Goal: Task Accomplishment & Management: Use online tool/utility

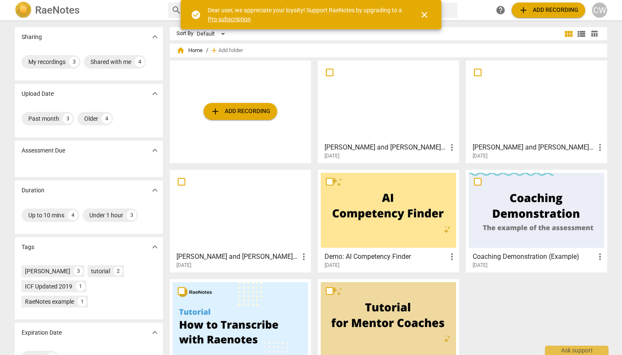
click at [244, 111] on span "add Add recording" at bounding box center [240, 111] width 60 height 10
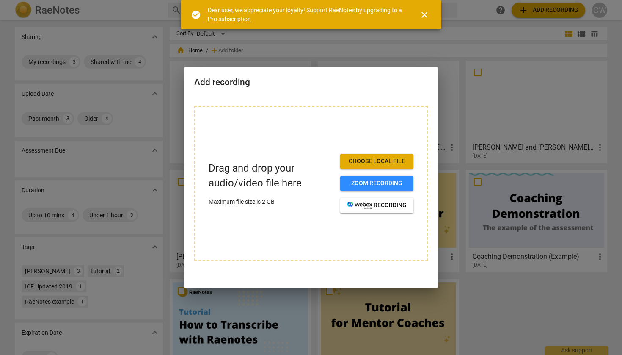
click at [376, 161] on span "Choose local file" at bounding box center [377, 161] width 60 height 8
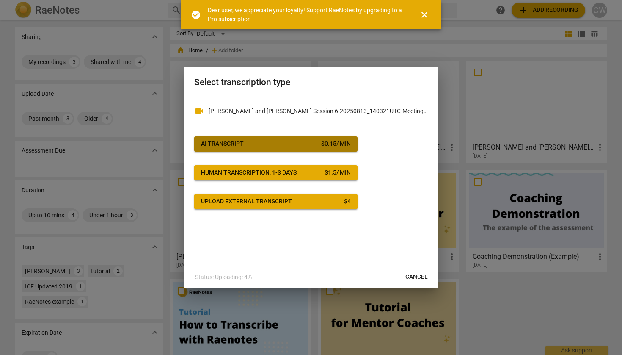
click at [237, 144] on div "AI Transcript" at bounding box center [222, 144] width 43 height 8
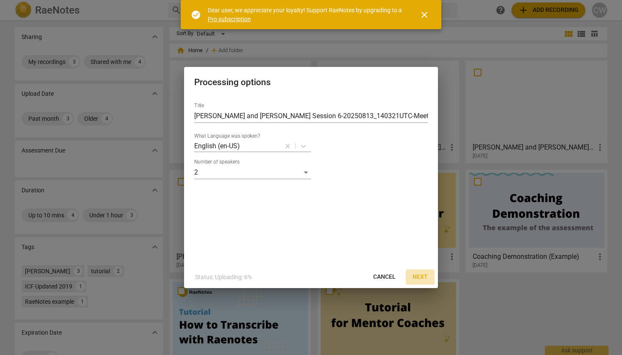
click at [423, 276] on span "Next" at bounding box center [420, 277] width 15 height 8
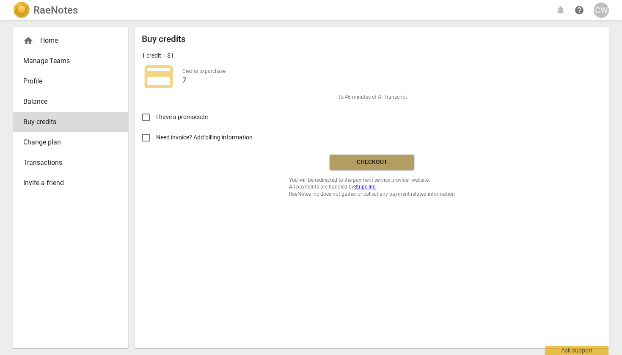
click at [379, 161] on span "Checkout" at bounding box center [372, 162] width 71 height 8
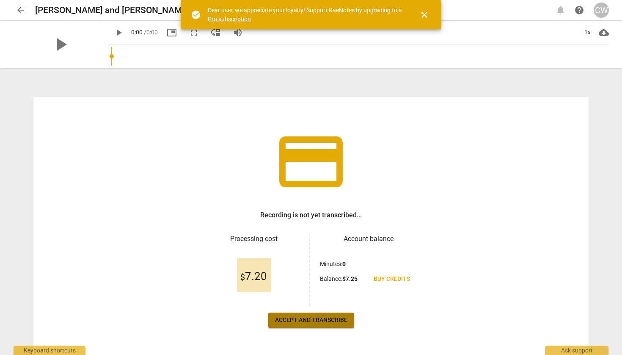
click at [316, 320] on span "Accept and transcribe" at bounding box center [311, 320] width 72 height 8
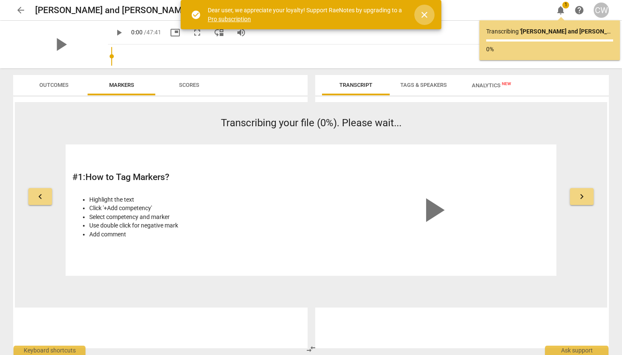
click at [425, 13] on span "close" at bounding box center [425, 15] width 10 height 10
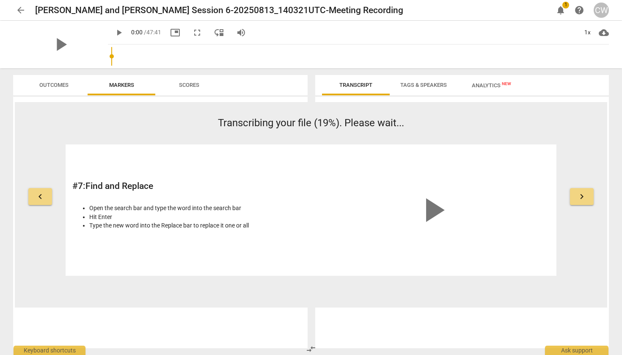
click at [357, 85] on span "Transcript" at bounding box center [356, 85] width 33 height 6
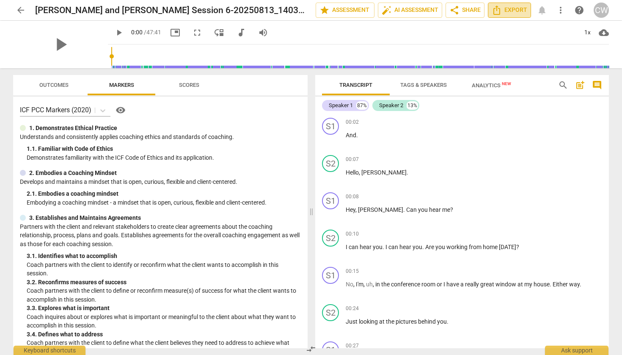
click at [506, 9] on span "Export" at bounding box center [510, 10] width 36 height 10
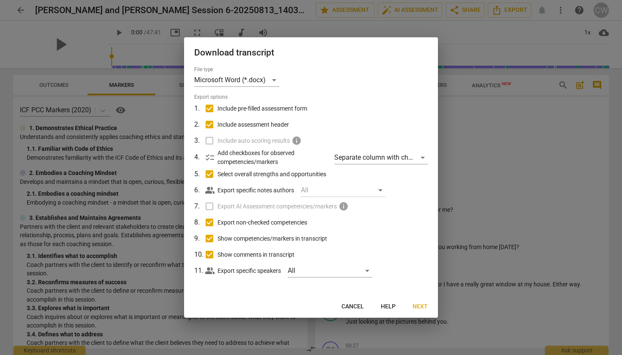
click at [209, 140] on label "Include auto scoring results info" at bounding box center [310, 141] width 222 height 16
click at [209, 205] on label "Export AI Assessment competencies/markers info" at bounding box center [310, 206] width 222 height 16
click at [422, 305] on span "Next" at bounding box center [420, 306] width 15 height 8
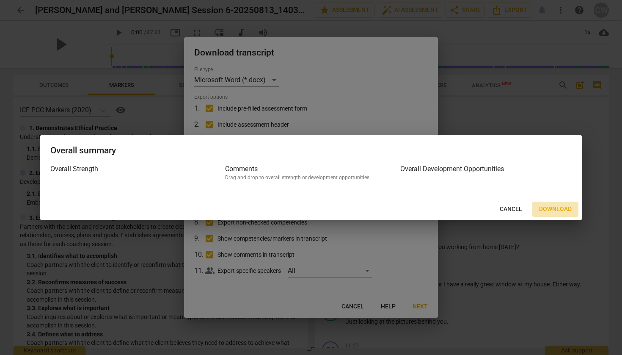
click at [561, 207] on span "Download" at bounding box center [555, 209] width 33 height 8
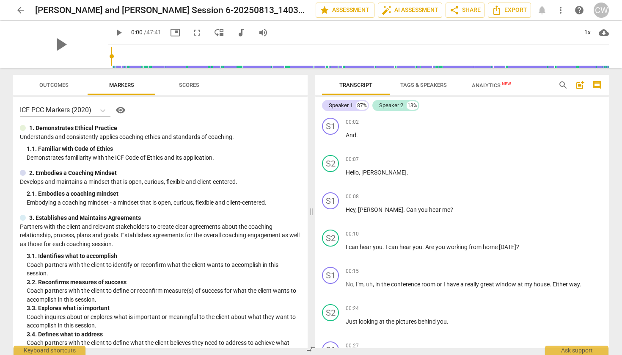
click at [577, 314] on div "00:24 + Add competency keyboard_arrow_right Just looking at the pictures behind…" at bounding box center [474, 319] width 257 height 30
